Goal: Information Seeking & Learning: Learn about a topic

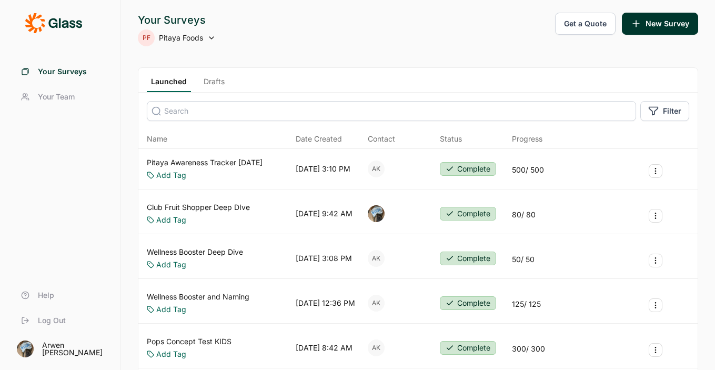
click at [165, 37] on span "Pitaya Foods" at bounding box center [181, 38] width 44 height 11
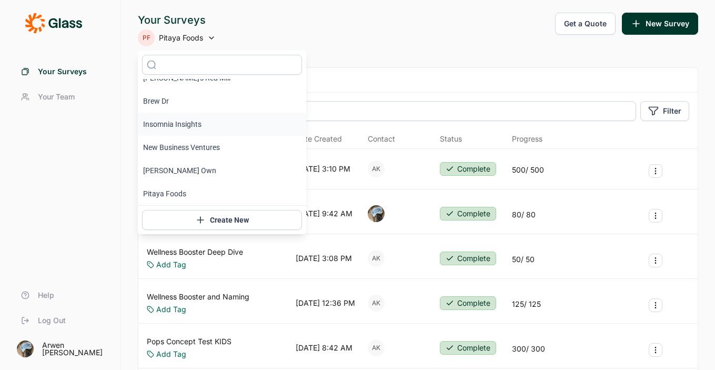
click at [179, 129] on li "Insomnia Insights" at bounding box center [222, 124] width 168 height 23
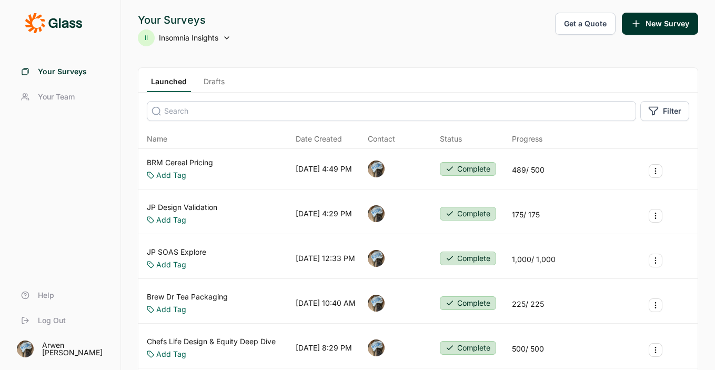
click at [210, 80] on link "Drafts" at bounding box center [213, 84] width 29 height 16
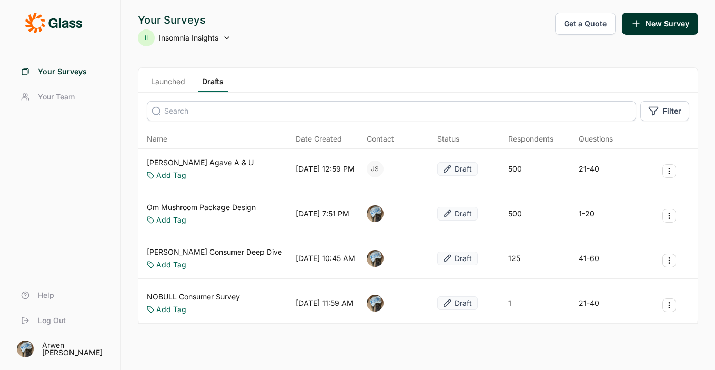
click at [167, 79] on link "Launched" at bounding box center [168, 84] width 43 height 16
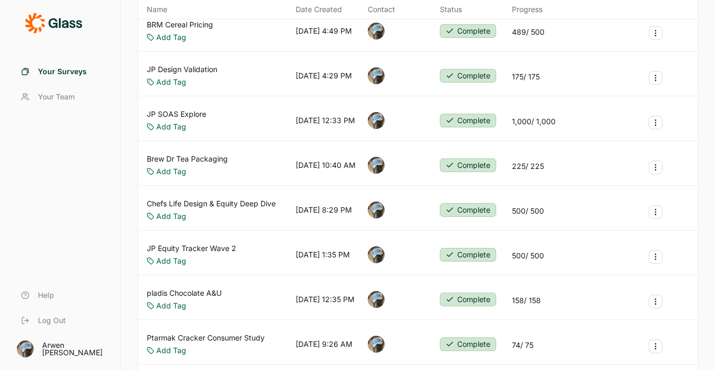
scroll to position [147, 0]
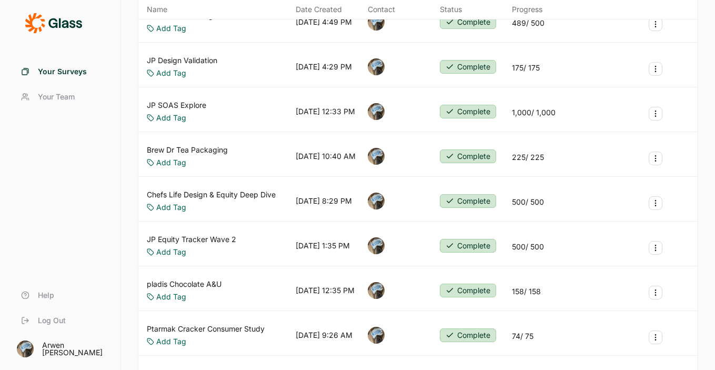
click at [213, 235] on link "JP Equity Tracker Wave 2" at bounding box center [191, 239] width 89 height 11
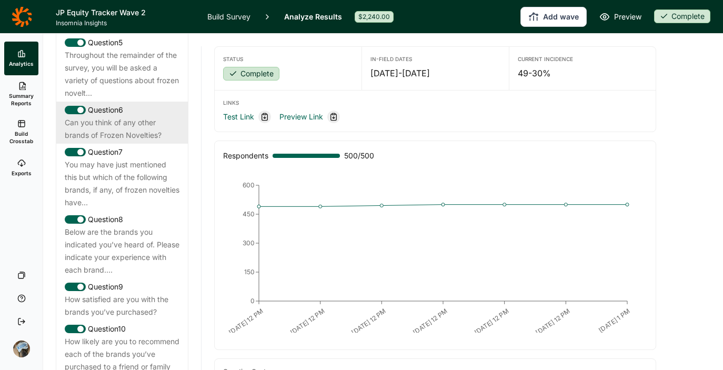
scroll to position [741, 0]
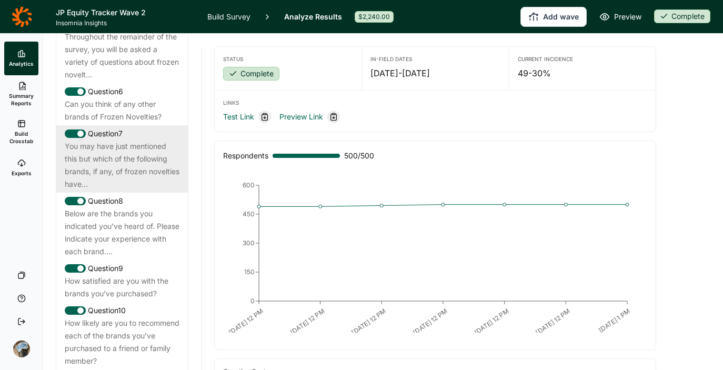
click at [95, 181] on div "You may have just mentioned this but which of the following brands, if any, of …" at bounding box center [122, 165] width 115 height 51
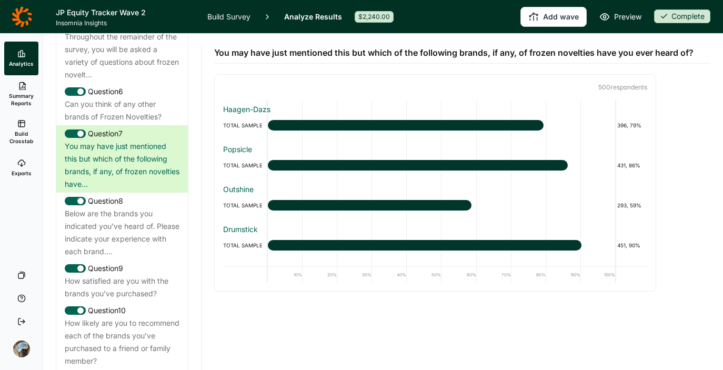
click at [229, 13] on link "Build Survey" at bounding box center [228, 16] width 43 height 33
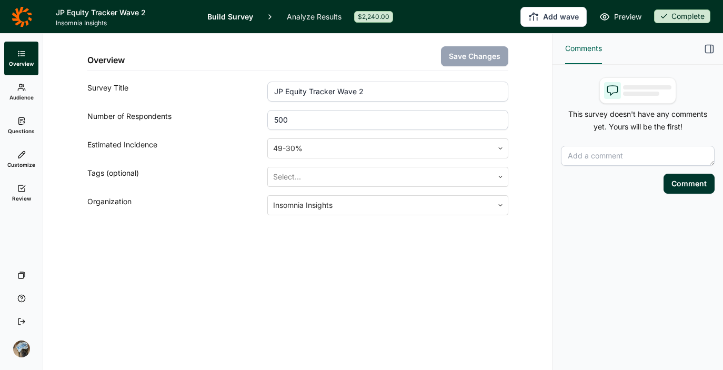
click at [21, 121] on icon at bounding box center [21, 121] width 8 height 8
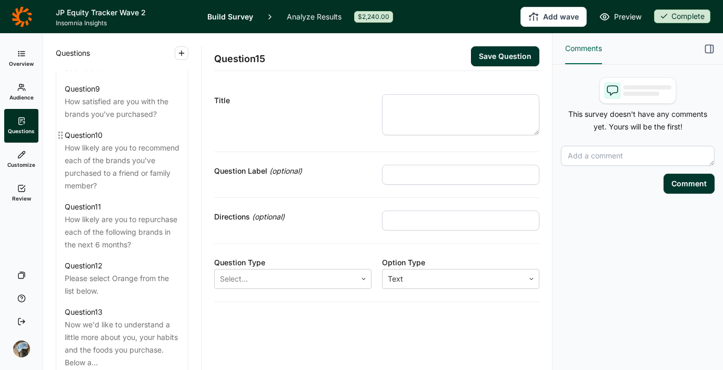
scroll to position [963, 0]
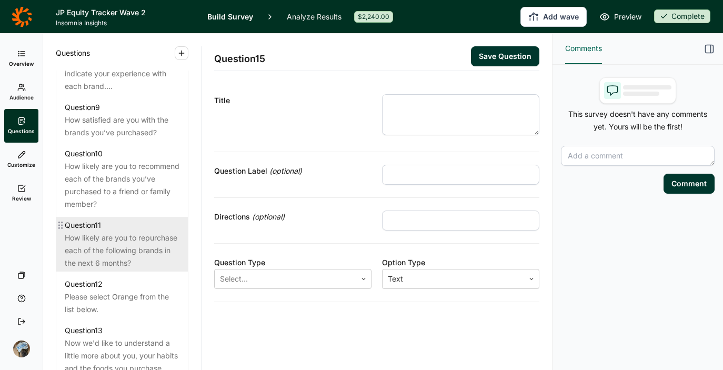
click at [121, 263] on div "How likely are you to repurchase each of the following brands in the next 6 mon…" at bounding box center [122, 251] width 115 height 38
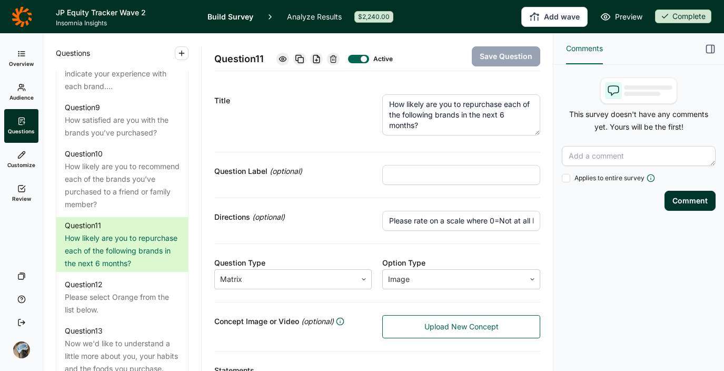
click at [17, 7] on icon at bounding box center [22, 16] width 21 height 21
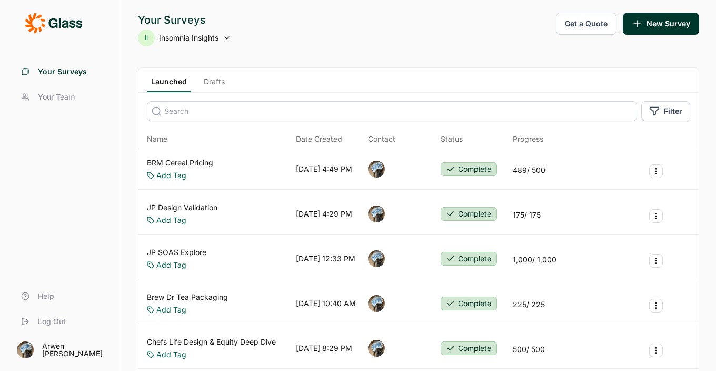
click at [182, 33] on span "Insomnia Insights" at bounding box center [188, 38] width 59 height 11
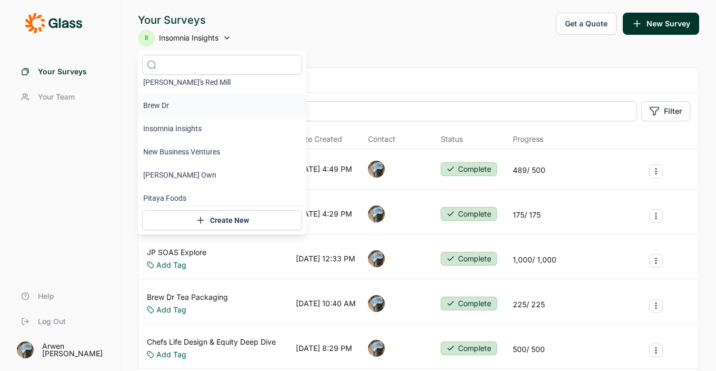
scroll to position [13, 0]
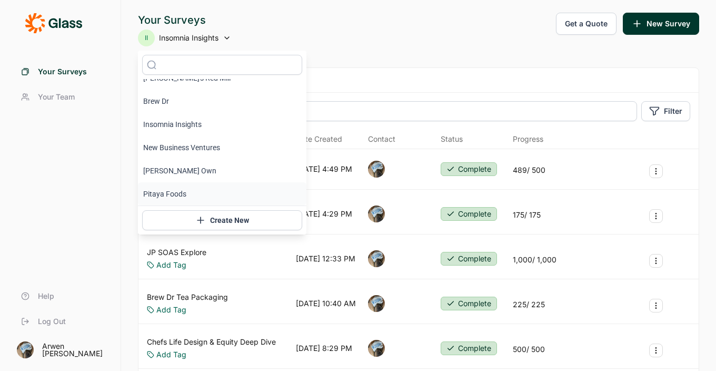
click at [172, 193] on li "Pitaya Foods" at bounding box center [222, 193] width 168 height 23
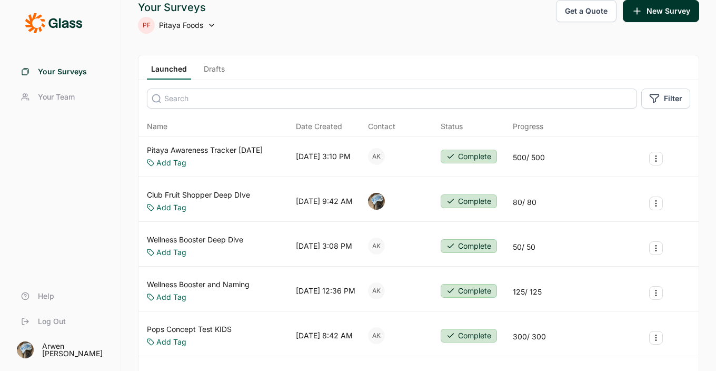
scroll to position [15, 0]
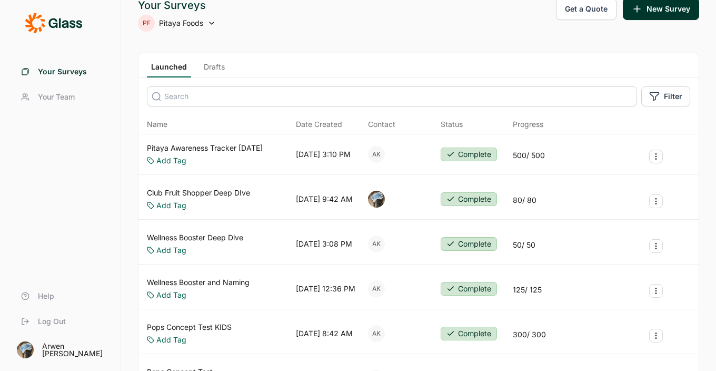
click at [255, 148] on link "Pitaya Awareness Tracker [DATE]" at bounding box center [205, 148] width 116 height 11
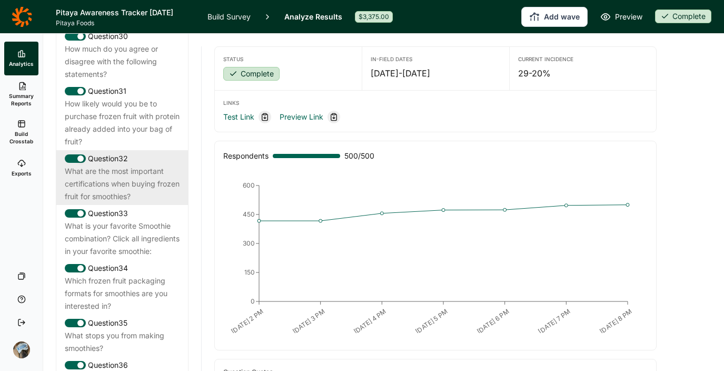
scroll to position [1886, 0]
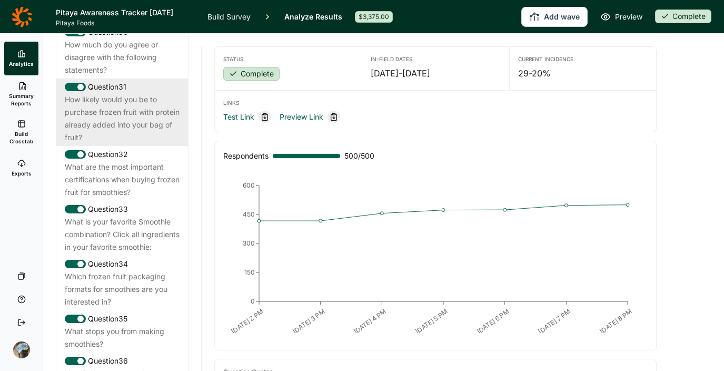
click at [124, 144] on div "How likely would you be to purchase frozen fruit with protein already added int…" at bounding box center [122, 118] width 115 height 51
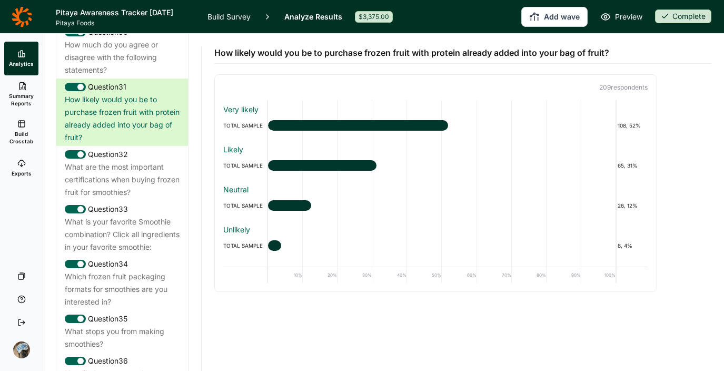
click at [691, 212] on div "How likely would you be to purchase frozen fruit with protein already added int…" at bounding box center [462, 163] width 497 height 258
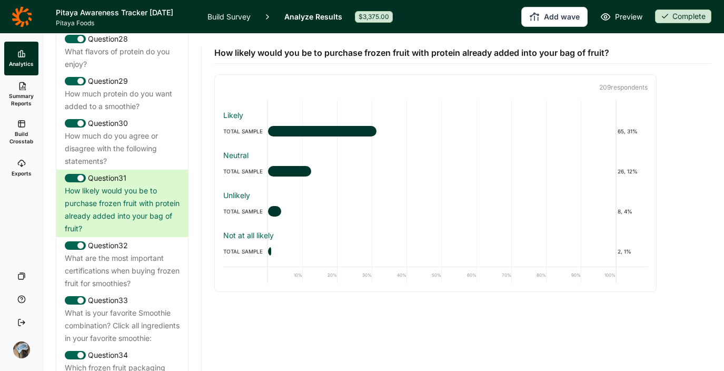
scroll to position [0, 0]
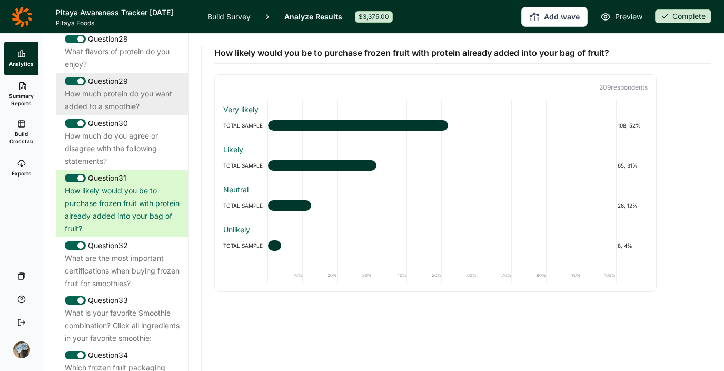
click at [137, 113] on div "How much protein do you want added to a smoothie?" at bounding box center [122, 99] width 115 height 25
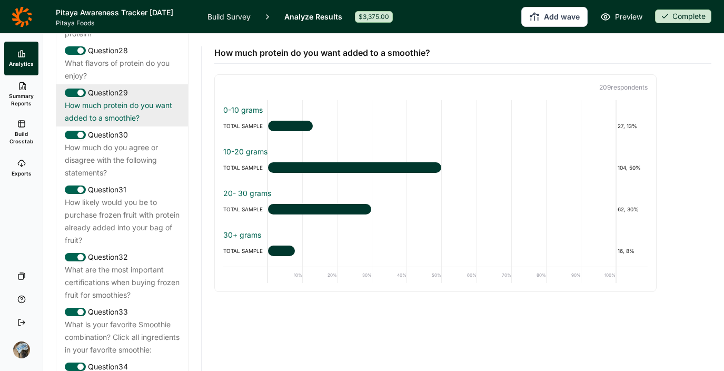
scroll to position [1762, 0]
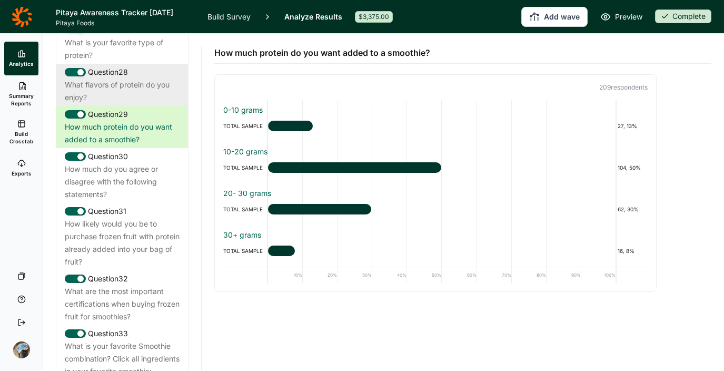
click at [107, 104] on div "What flavors of protein do you enjoy?" at bounding box center [122, 90] width 115 height 25
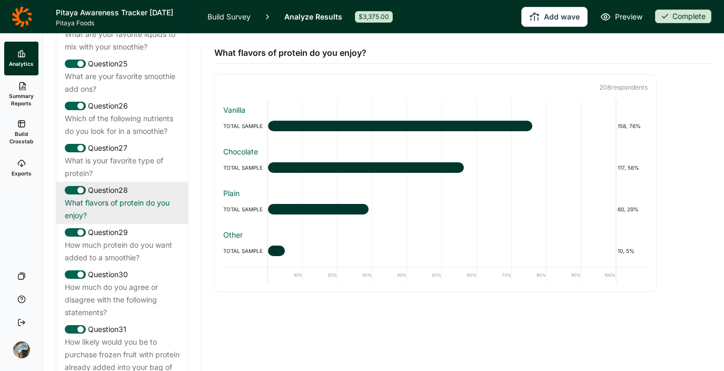
scroll to position [1644, 0]
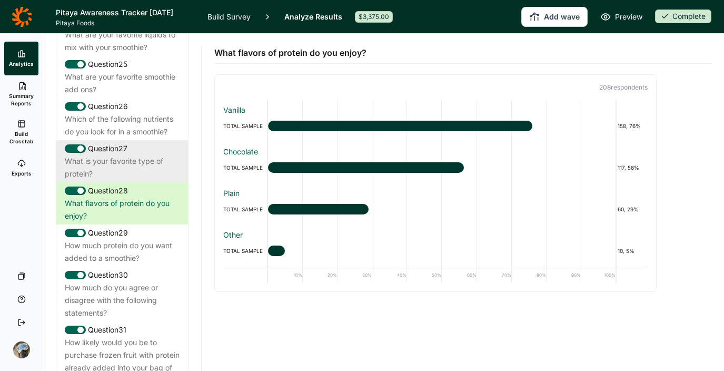
click at [137, 180] on div "What is your favorite type of protein?" at bounding box center [122, 167] width 115 height 25
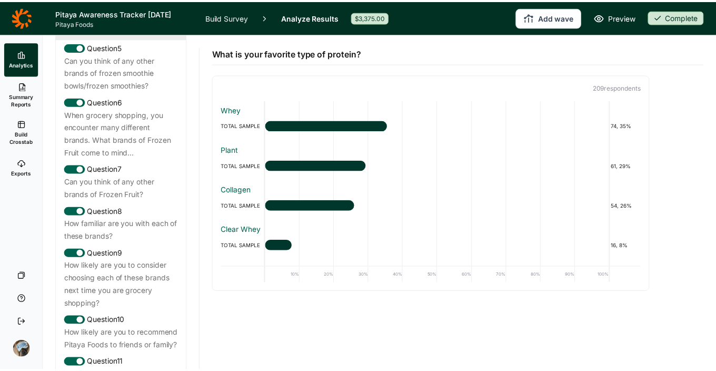
scroll to position [663, 0]
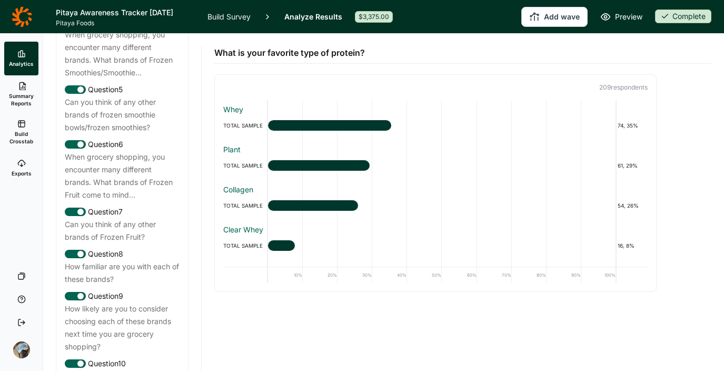
click at [18, 12] on icon at bounding box center [22, 16] width 21 height 21
